Goal: Use online tool/utility: Utilize a website feature to perform a specific function

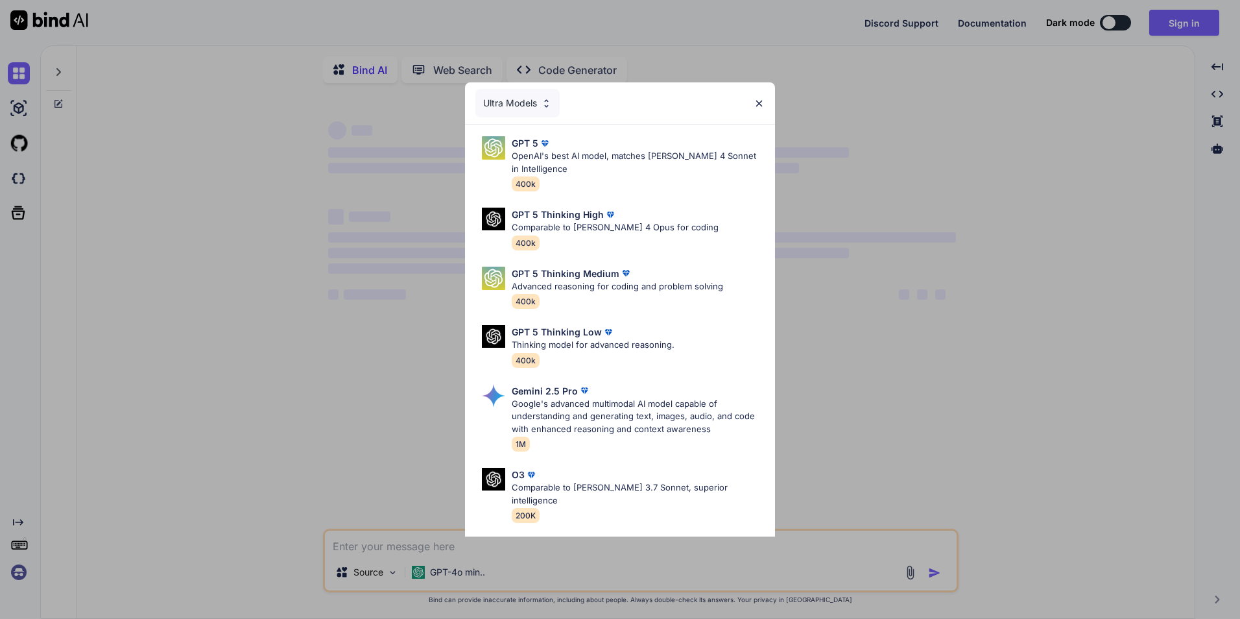
click at [533, 110] on div "Ultra Models" at bounding box center [517, 103] width 84 height 29
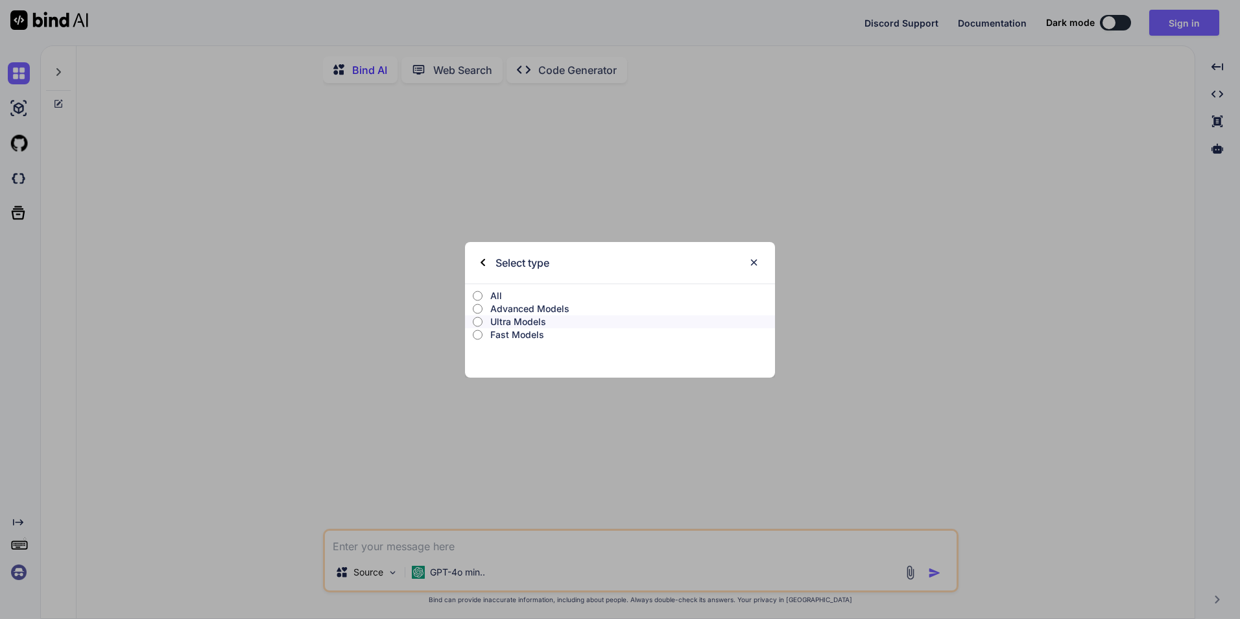
click at [485, 256] on div "Select type" at bounding box center [514, 262] width 69 height 41
click at [482, 257] on div "Select type" at bounding box center [514, 262] width 69 height 41
click at [759, 256] on div "Select type" at bounding box center [620, 262] width 310 height 41
click at [757, 261] on img at bounding box center [753, 262] width 11 height 11
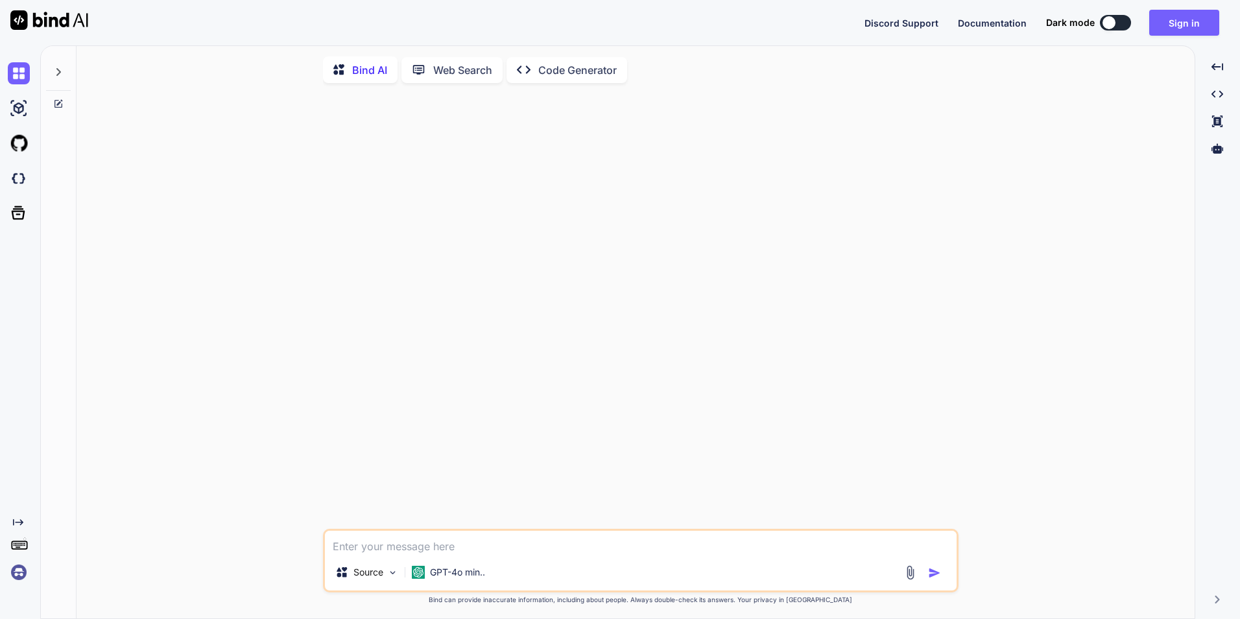
click at [360, 60] on div "Bind AI" at bounding box center [360, 69] width 75 height 27
click at [357, 571] on p "Source" at bounding box center [368, 571] width 30 height 13
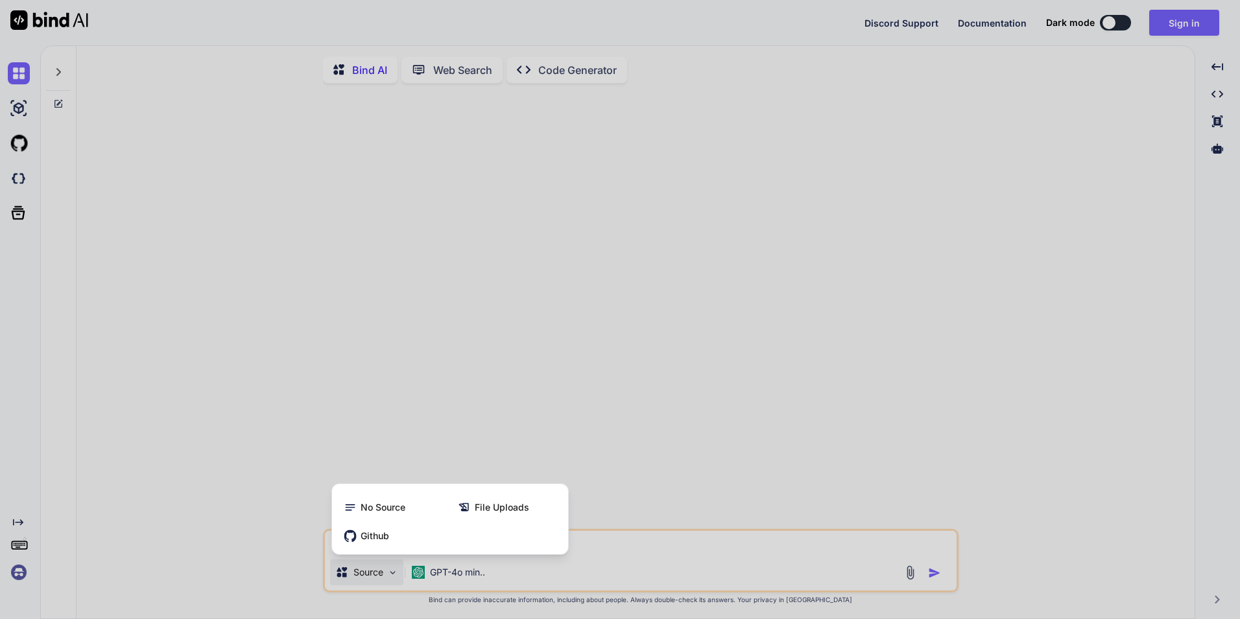
click at [244, 571] on div at bounding box center [620, 309] width 1240 height 619
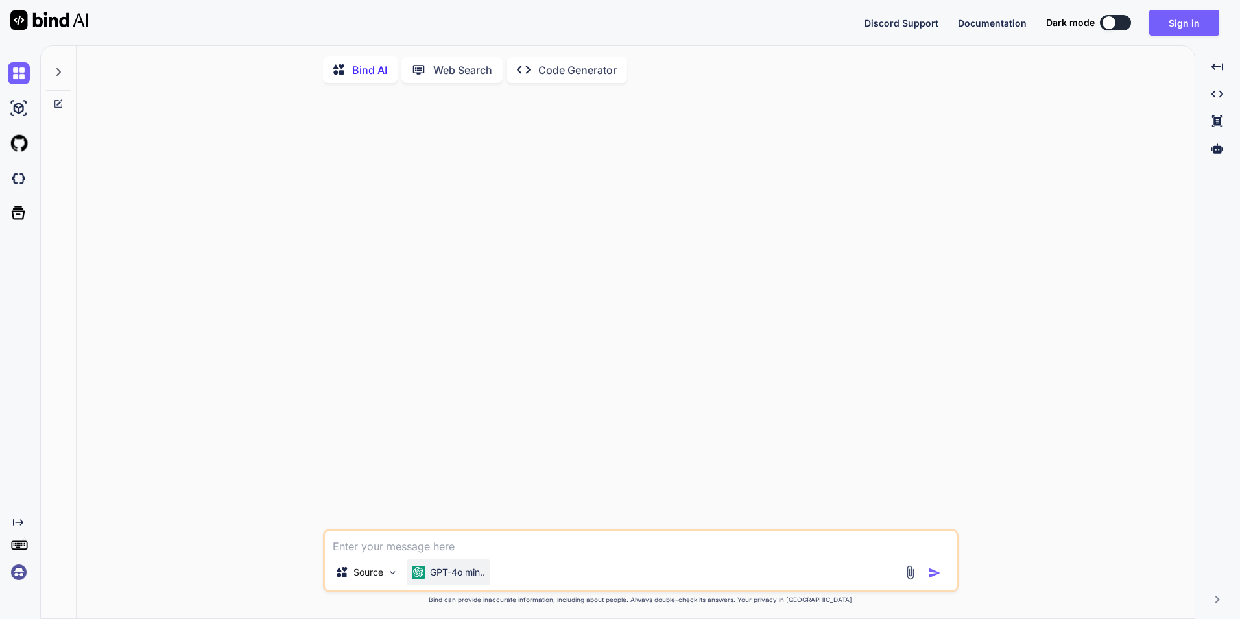
click at [434, 573] on p "GPT-4o min.." at bounding box center [457, 571] width 55 height 13
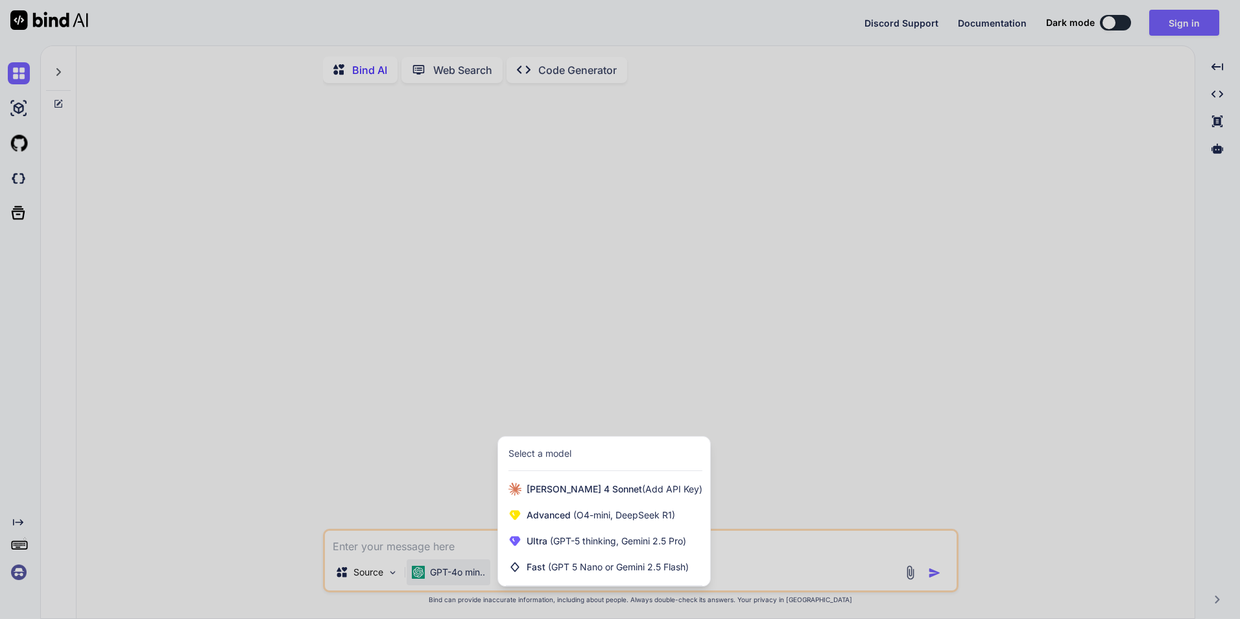
click at [587, 451] on div "Select a model" at bounding box center [605, 453] width 194 height 13
click at [578, 546] on span "(GPT-5 thinking, Gemini 2.5 Pro)" at bounding box center [616, 540] width 139 height 11
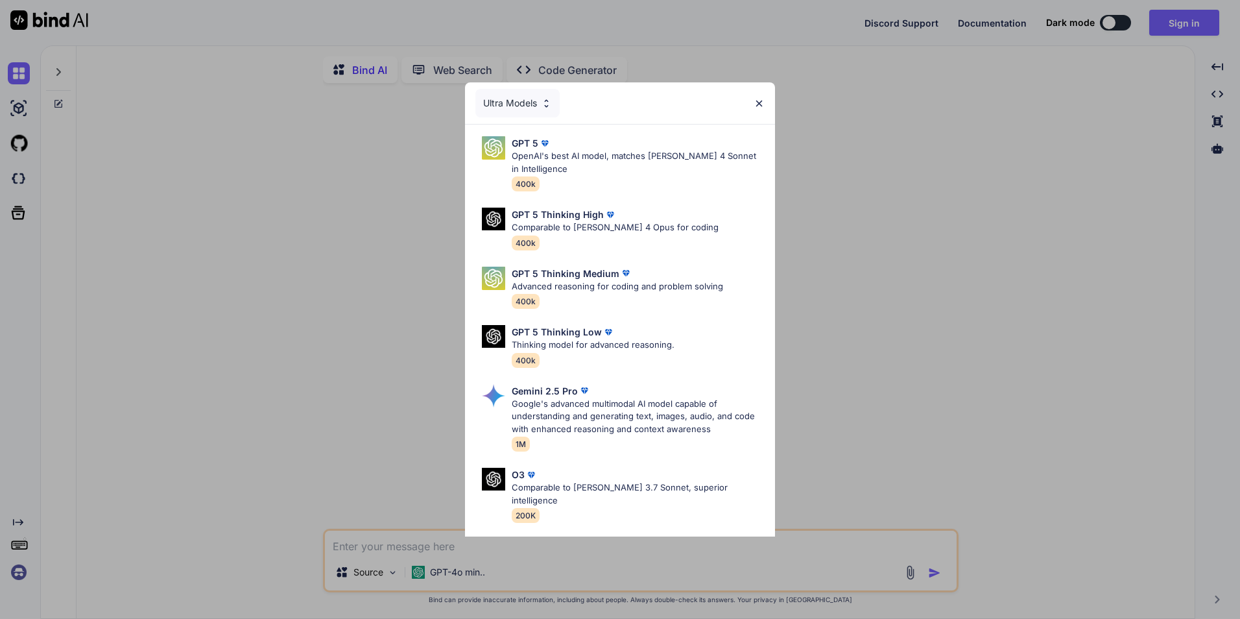
click at [558, 555] on div "Ultra Models GPT 5 OpenAI's best AI model, matches [PERSON_NAME] 4 Sonnet in In…" at bounding box center [620, 309] width 1240 height 619
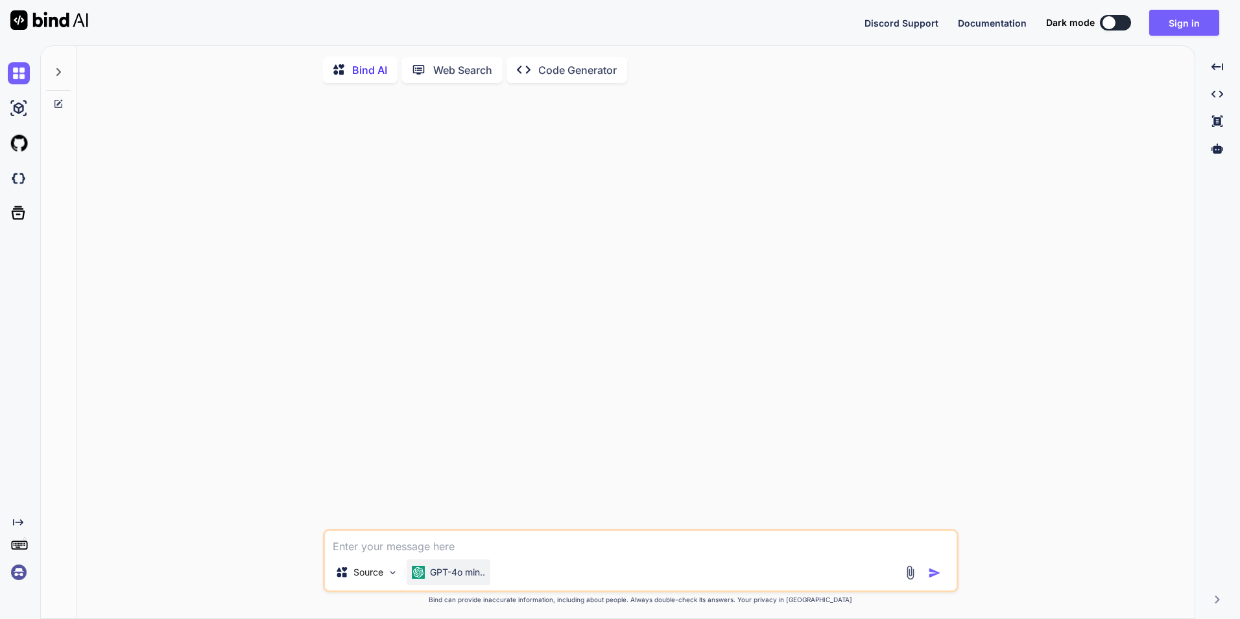
click at [465, 567] on div "GPT-4o min.." at bounding box center [449, 572] width 84 height 26
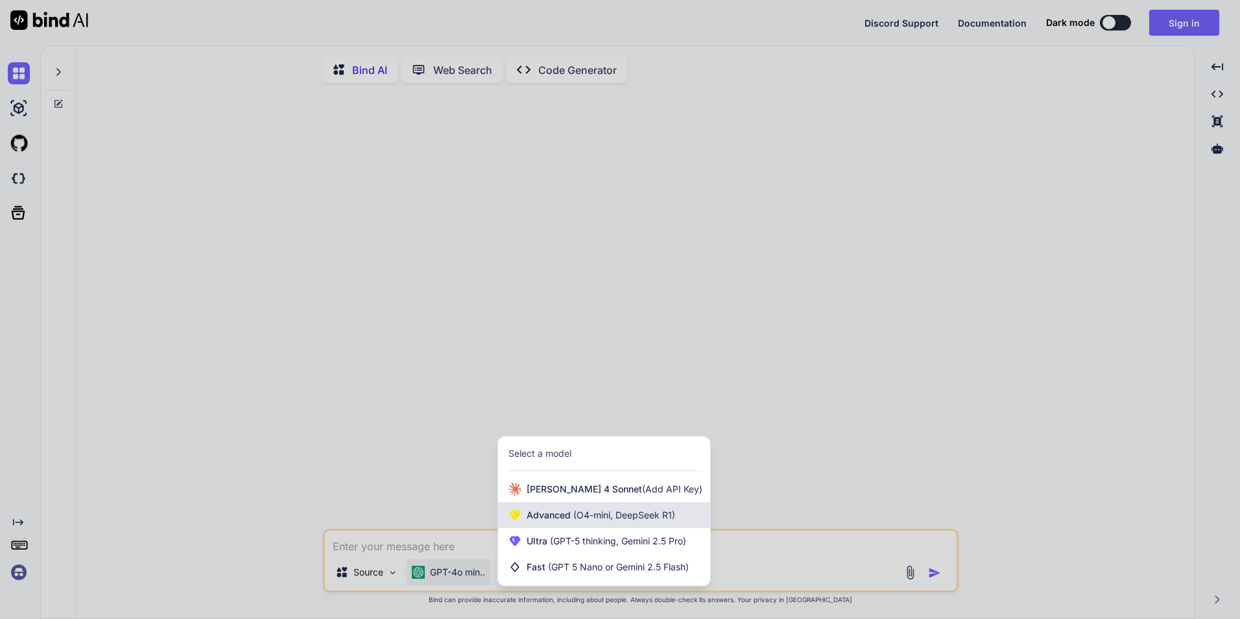
click at [551, 525] on div "Advanced (O4-mini, DeepSeek R1)" at bounding box center [604, 515] width 212 height 26
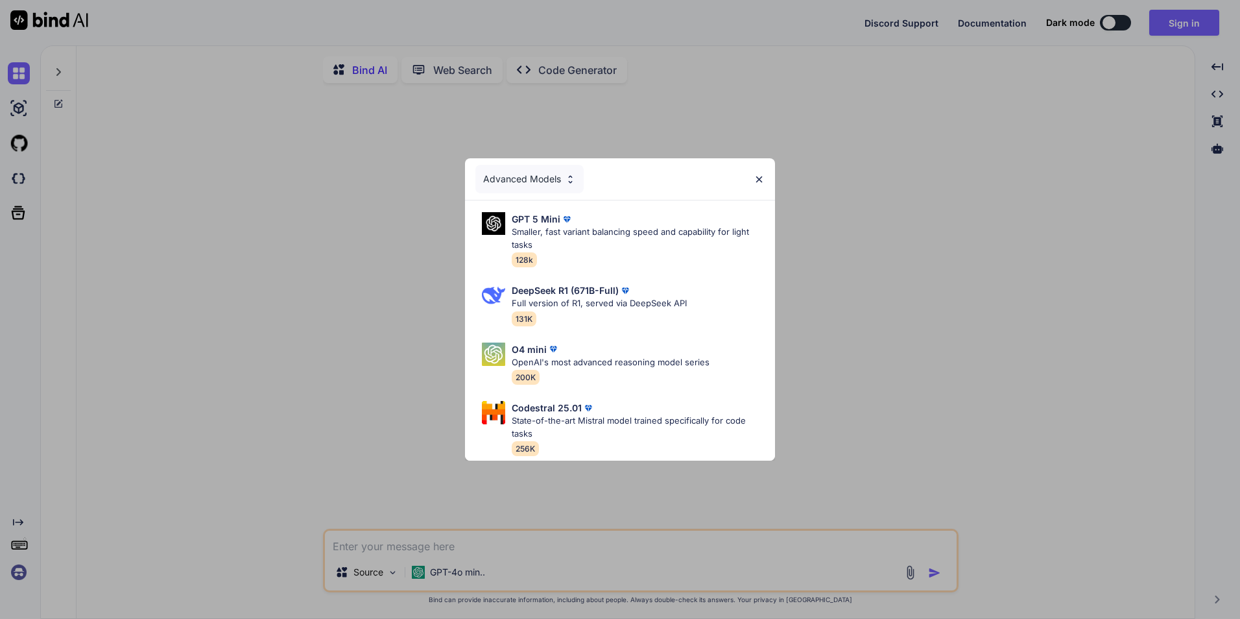
drag, startPoint x: 563, startPoint y: 495, endPoint x: 485, endPoint y: 548, distance: 94.2
click at [562, 496] on div "Advanced Models GPT 5 Mini Smaller, fast variant balancing speed and capability…" at bounding box center [620, 309] width 1240 height 619
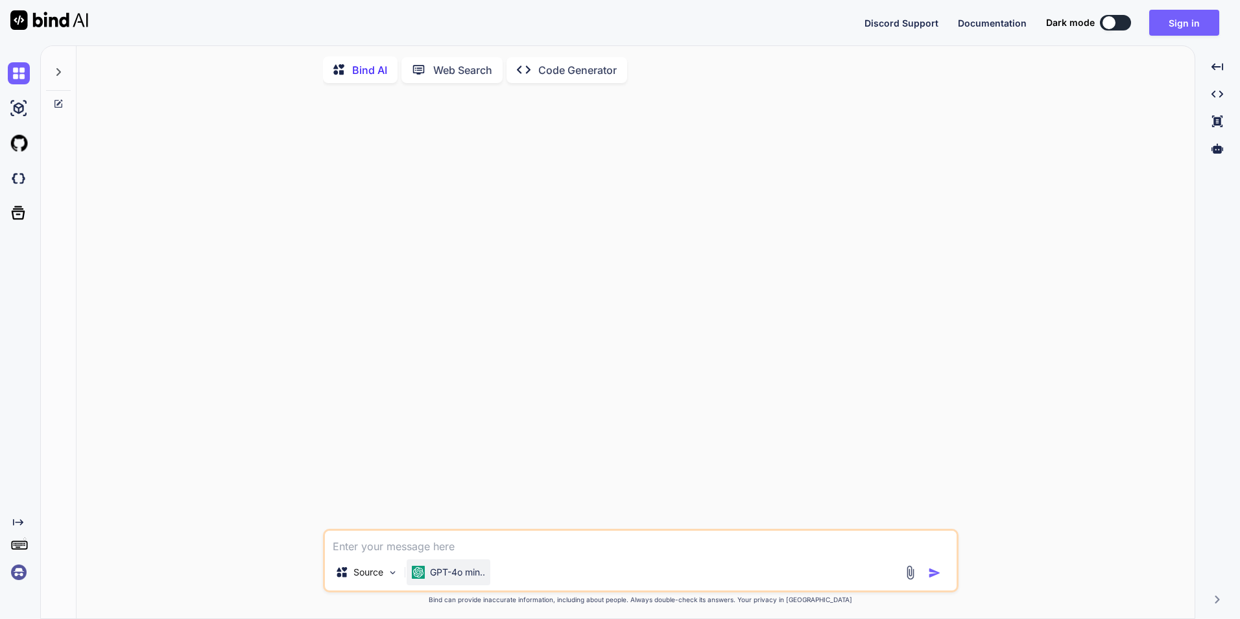
click at [458, 574] on p "GPT-4o min.." at bounding box center [457, 571] width 55 height 13
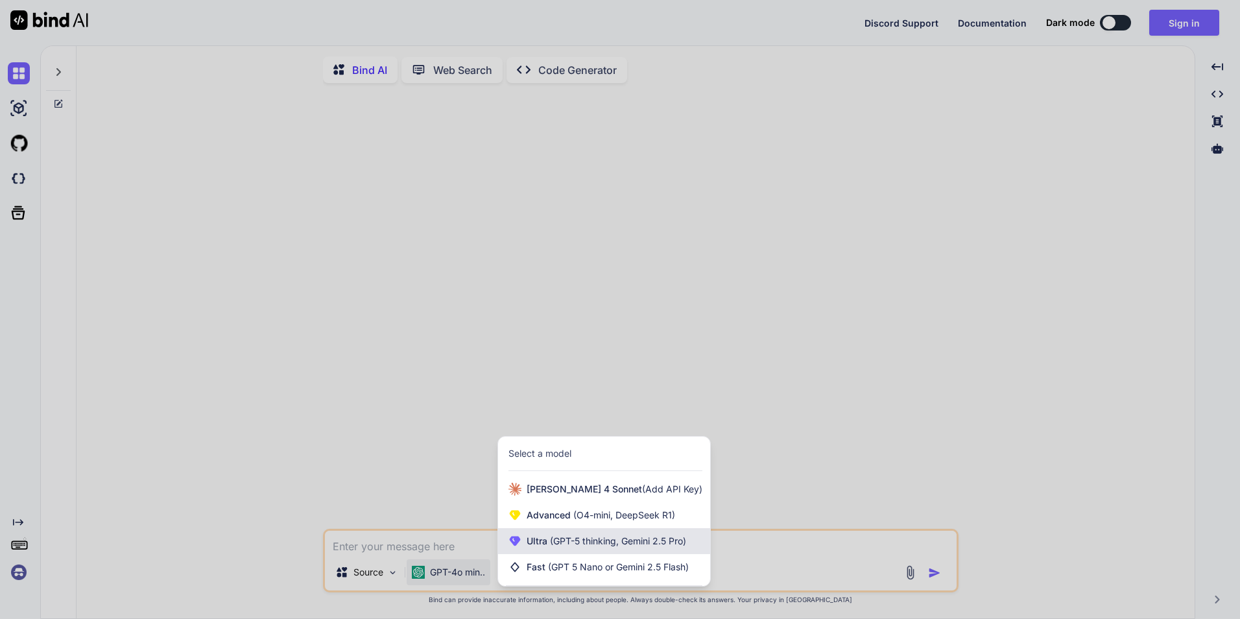
click at [572, 541] on span "(GPT-5 thinking, Gemini 2.5 Pro)" at bounding box center [616, 540] width 139 height 11
type textarea "x"
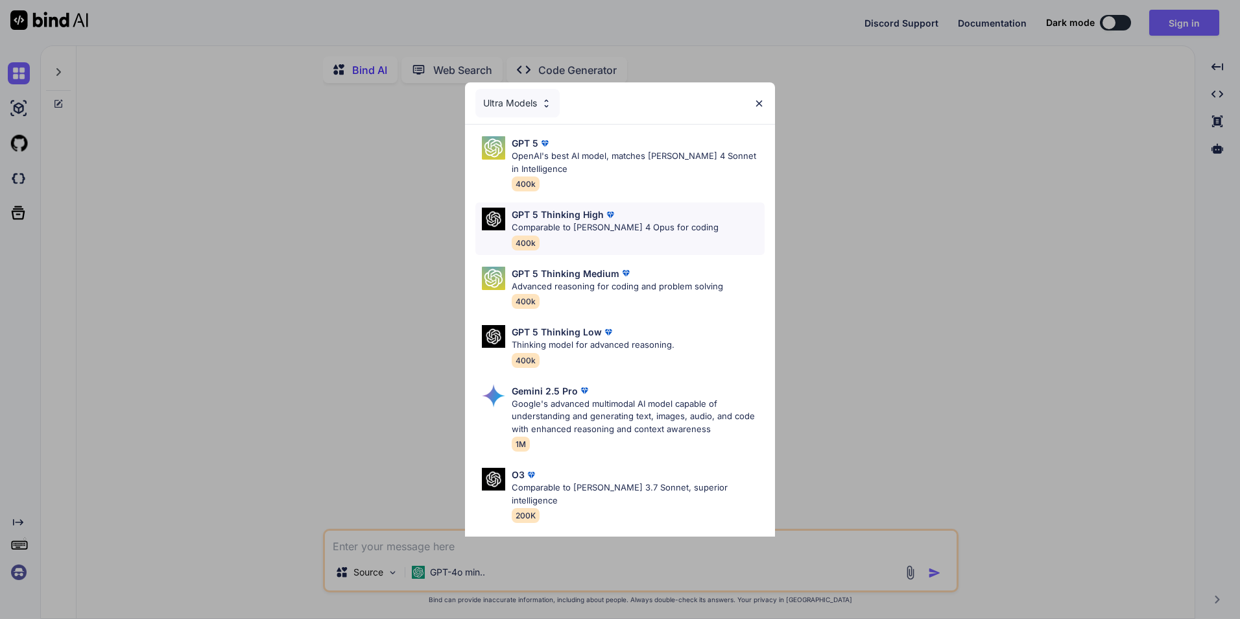
click at [610, 247] on div "GPT 5 Thinking High Comparable to [PERSON_NAME] 4 Opus for coding 400k" at bounding box center [615, 228] width 207 height 42
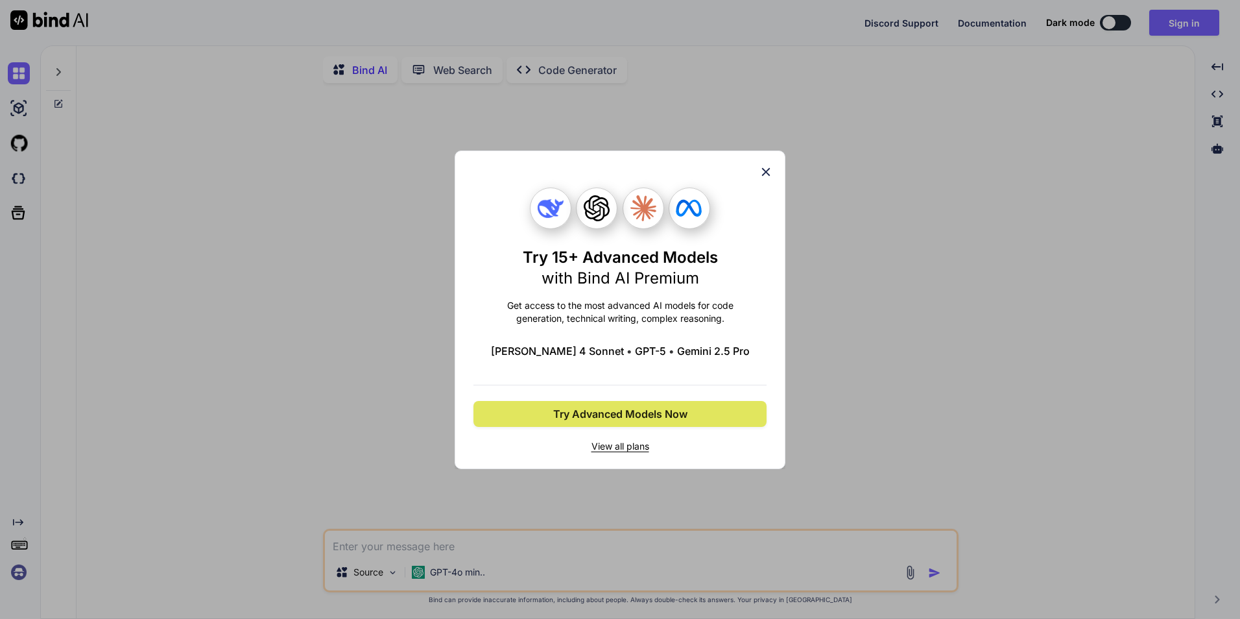
click at [616, 414] on span "Try Advanced Models Now" at bounding box center [620, 414] width 134 height 16
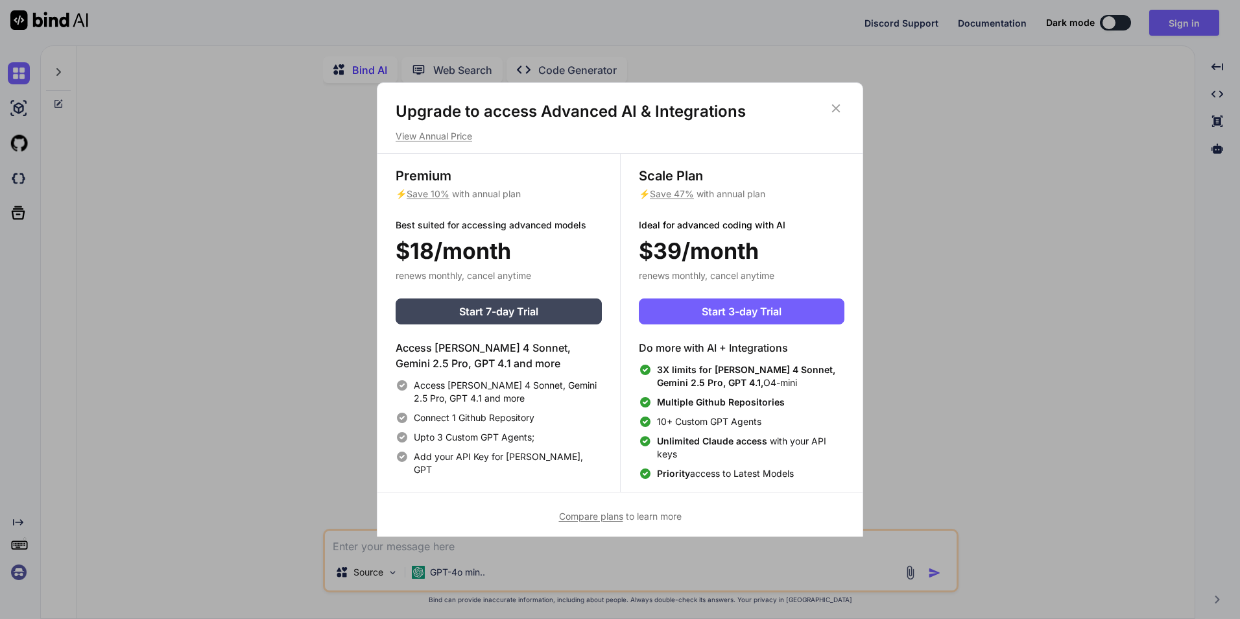
click at [839, 102] on icon at bounding box center [836, 108] width 14 height 14
